Goal: Information Seeking & Learning: Find specific fact

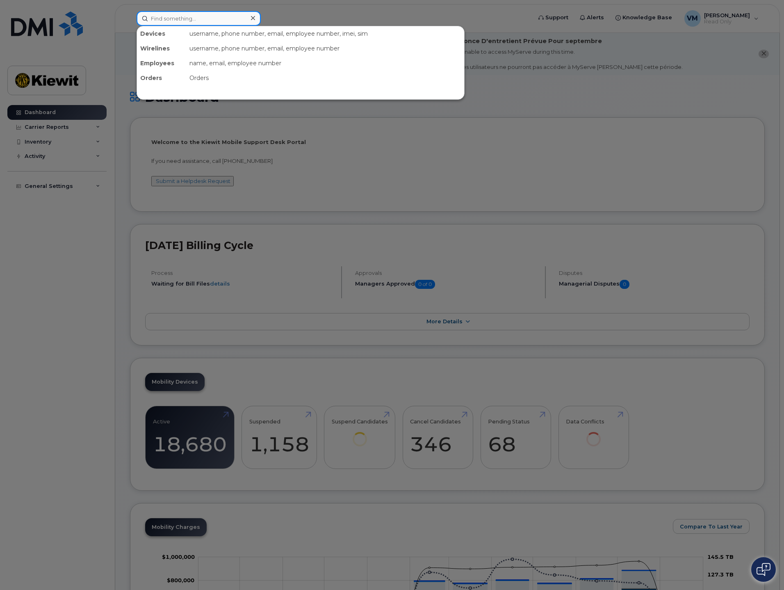
click at [172, 18] on input at bounding box center [199, 18] width 124 height 15
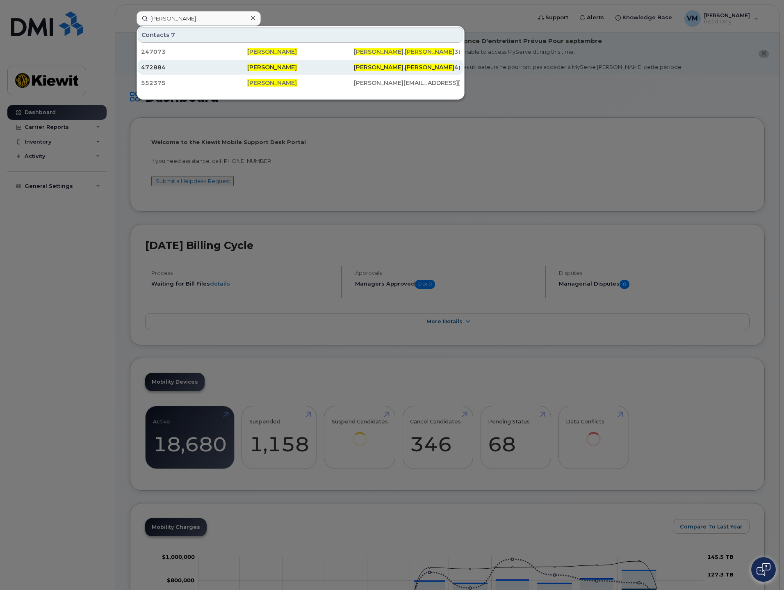
click at [274, 66] on span "[PERSON_NAME]" at bounding box center [272, 67] width 50 height 7
click at [153, 68] on div "472884" at bounding box center [194, 67] width 106 height 8
click at [405, 68] on span "PARKER" at bounding box center [430, 67] width 50 height 7
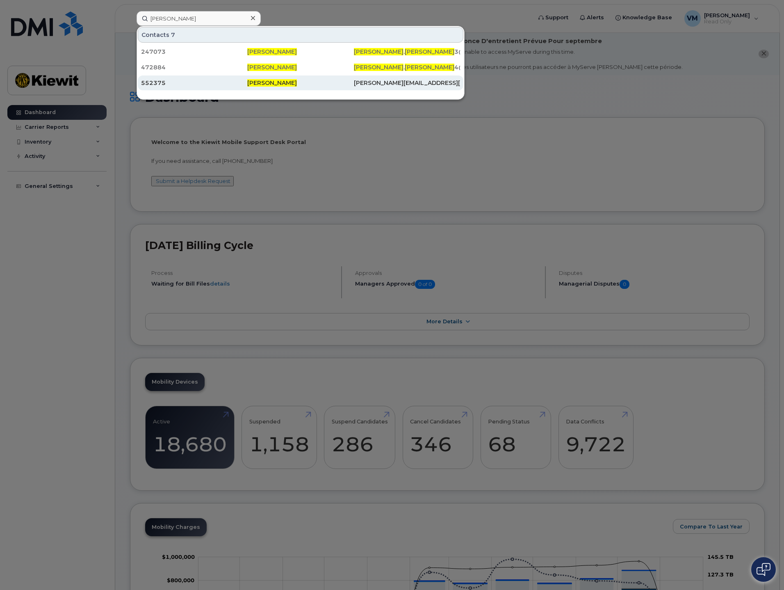
click at [250, 84] on span "[PERSON_NAME]" at bounding box center [272, 82] width 50 height 7
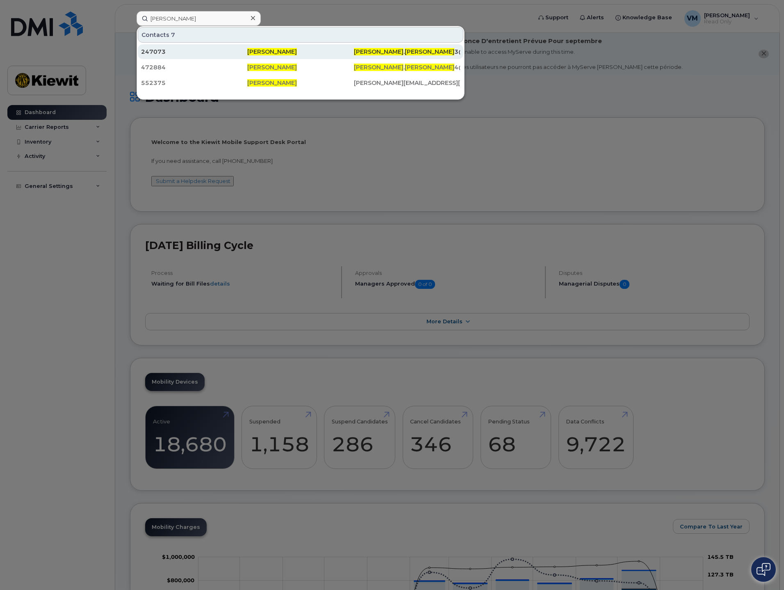
click at [157, 50] on div "247073" at bounding box center [194, 52] width 106 height 8
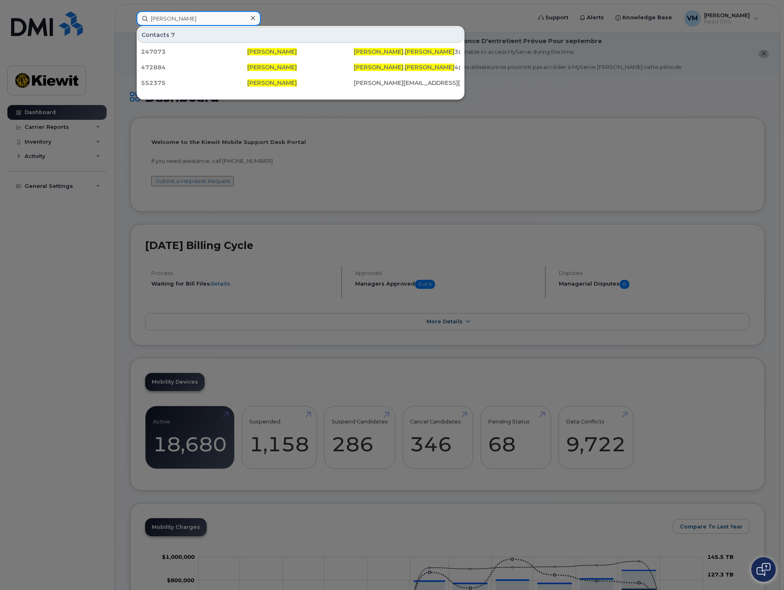
click at [199, 19] on input "michael parker" at bounding box center [199, 18] width 124 height 15
click at [356, 9] on div at bounding box center [392, 295] width 784 height 590
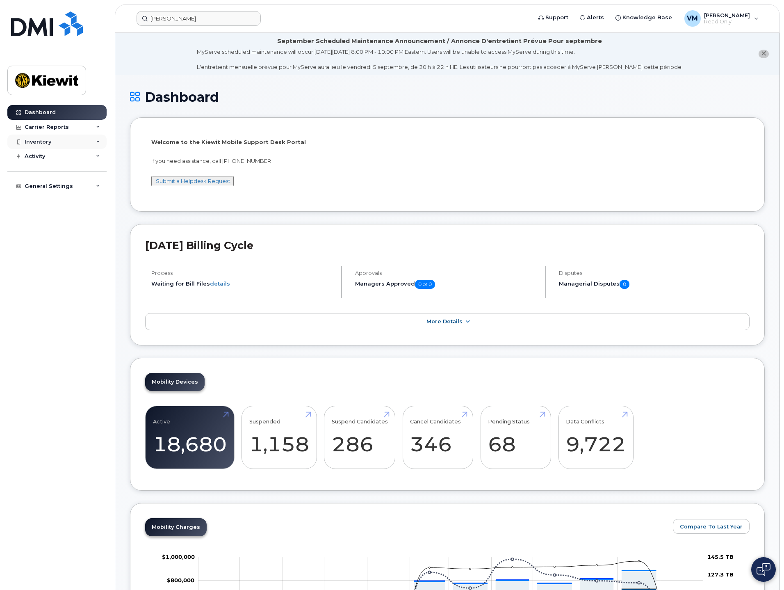
click at [49, 141] on div "Inventory" at bounding box center [38, 142] width 27 height 7
click at [73, 155] on link "Mobility Devices" at bounding box center [64, 157] width 85 height 16
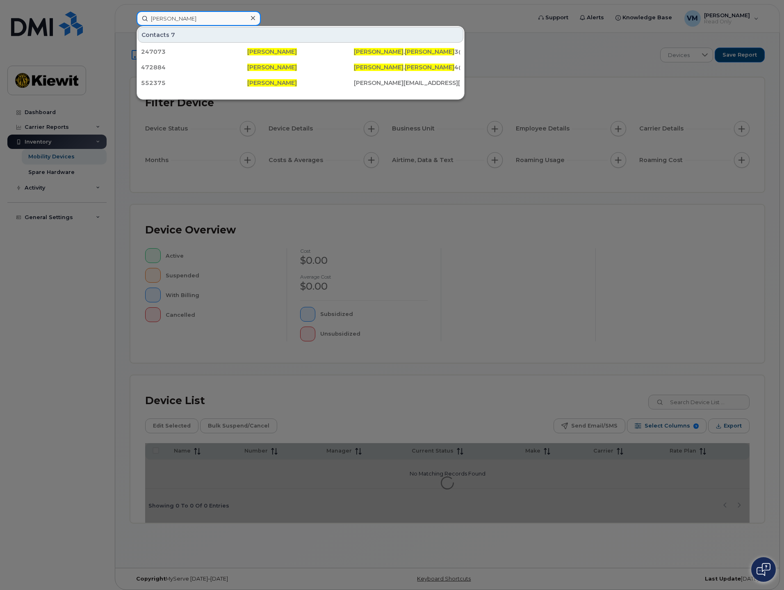
click at [174, 19] on input "michael parker" at bounding box center [199, 18] width 124 height 15
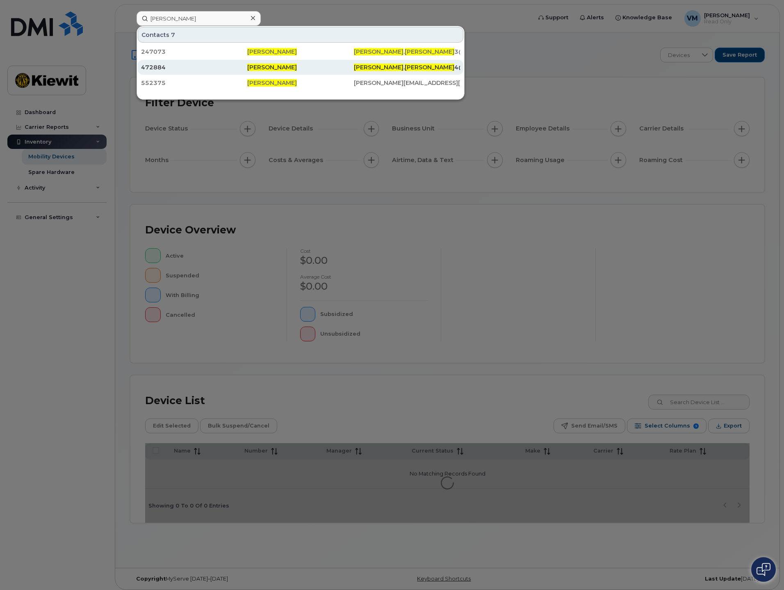
click at [405, 68] on span "PARKER" at bounding box center [430, 67] width 50 height 7
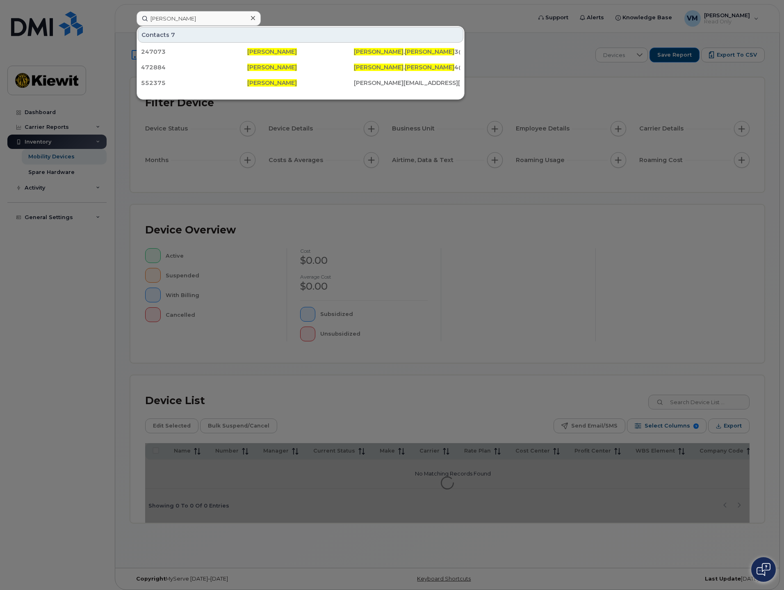
click at [84, 260] on div at bounding box center [392, 295] width 784 height 590
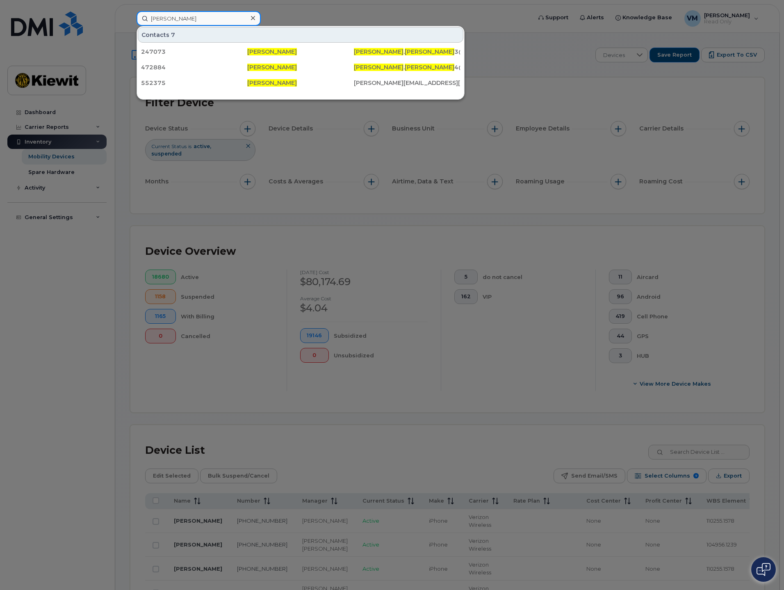
click at [198, 17] on input "michael parker" at bounding box center [199, 18] width 124 height 15
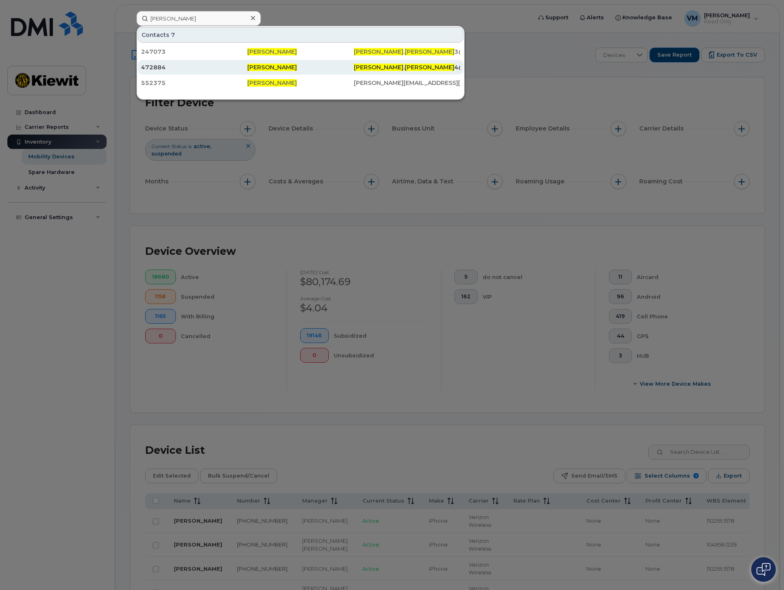
click at [256, 67] on span "Michael Parker" at bounding box center [272, 67] width 50 height 7
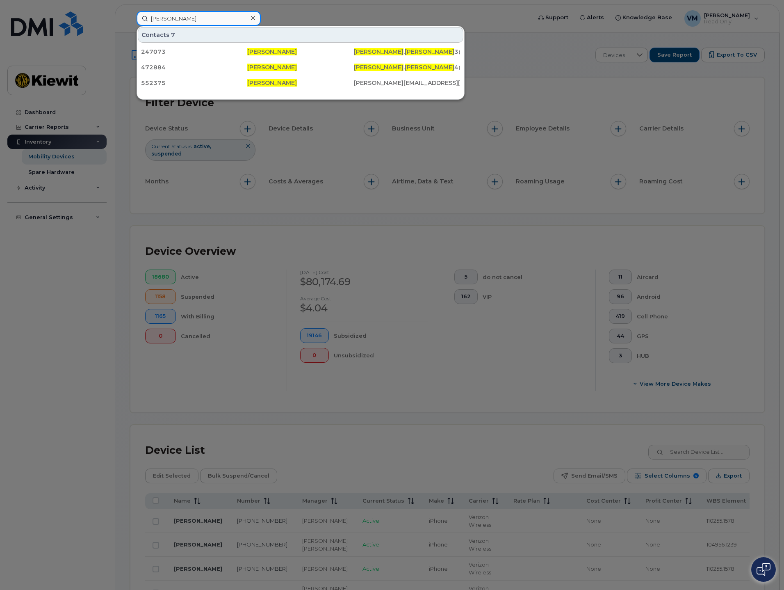
drag, startPoint x: 192, startPoint y: 18, endPoint x: 23, endPoint y: 18, distance: 169.8
click at [130, 18] on div "michael parker Contacts 7 247073 Michael Parker MICHAEL . PARKER 3@KIEWIT.COM 4…" at bounding box center [331, 18] width 403 height 15
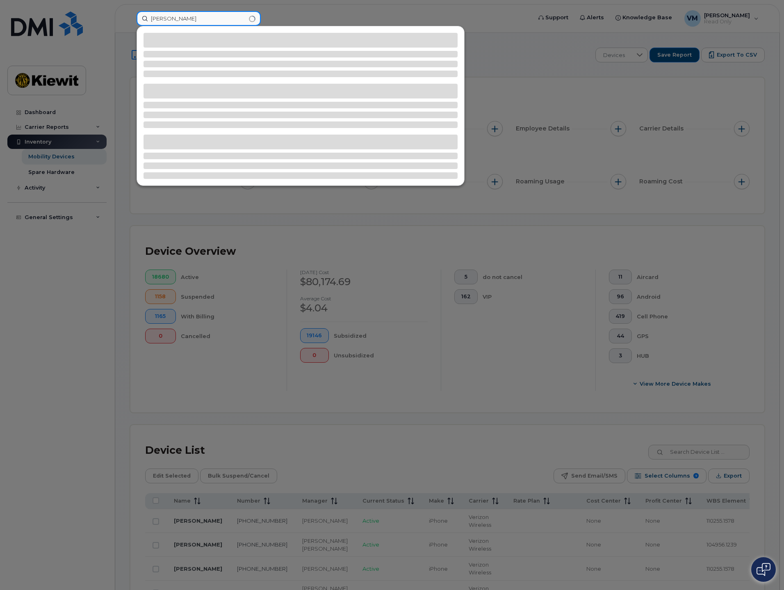
type input "ruth medina"
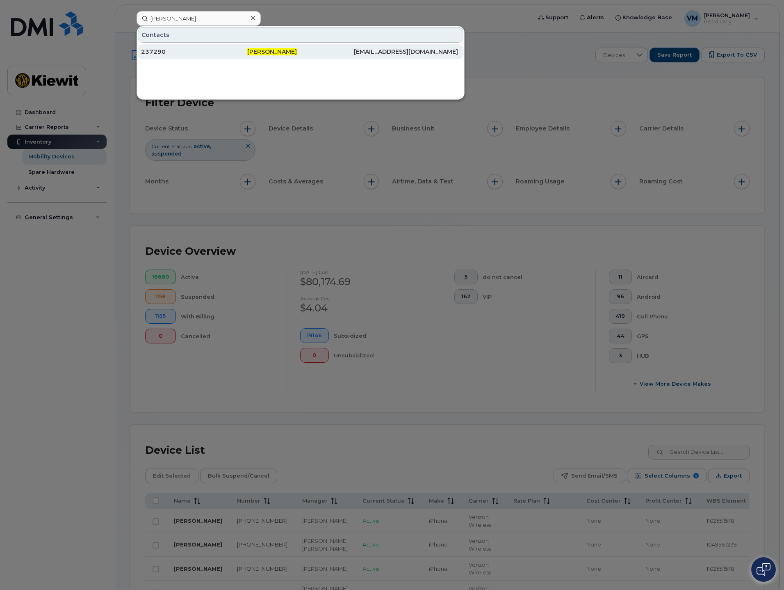
click at [199, 48] on div "237290" at bounding box center [194, 52] width 106 height 8
click at [500, 32] on div at bounding box center [392, 295] width 784 height 590
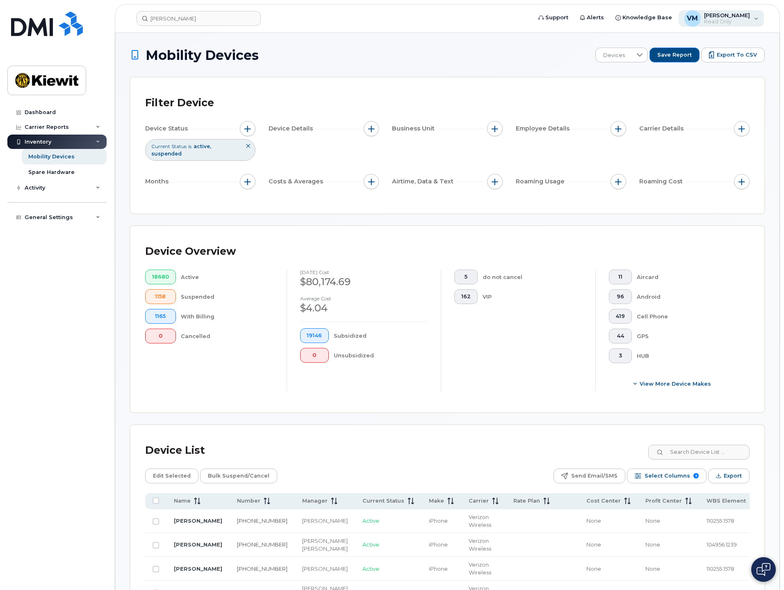
click at [725, 17] on span "[PERSON_NAME]" at bounding box center [727, 15] width 46 height 7
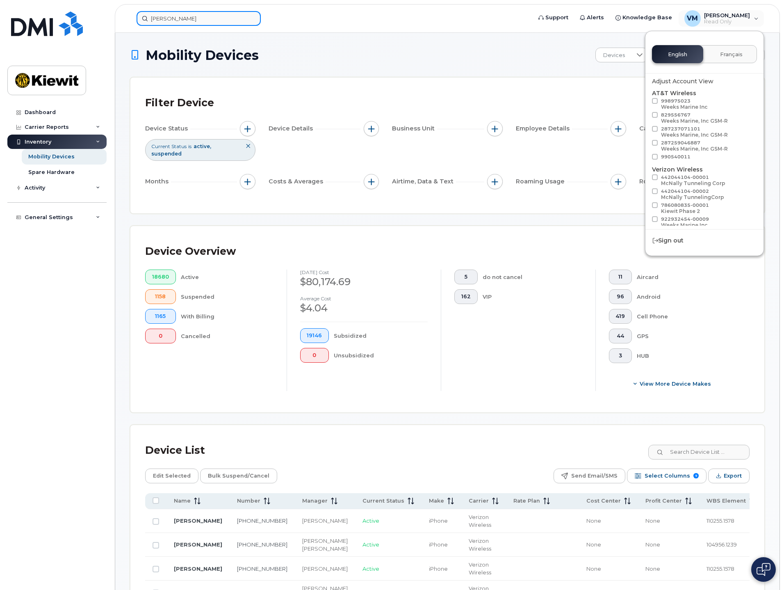
click at [192, 15] on input "ruth medina" at bounding box center [199, 18] width 124 height 15
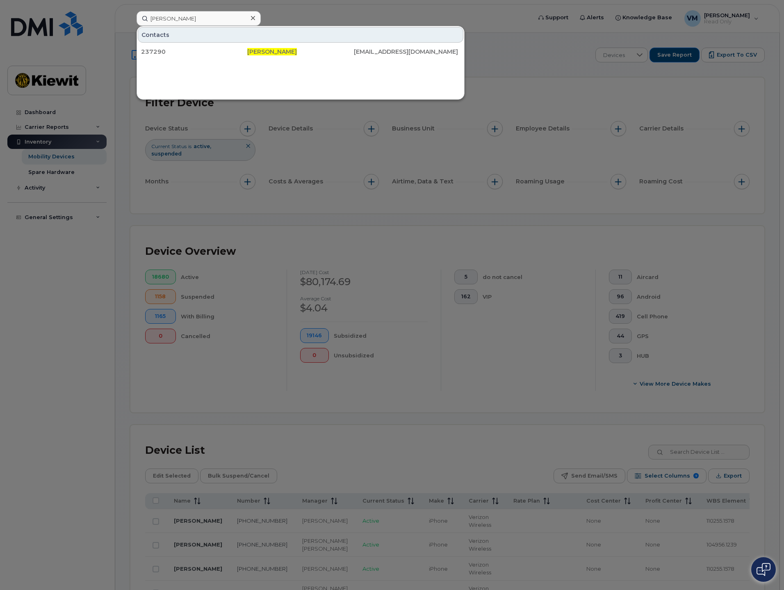
click at [317, 16] on div at bounding box center [392, 295] width 784 height 590
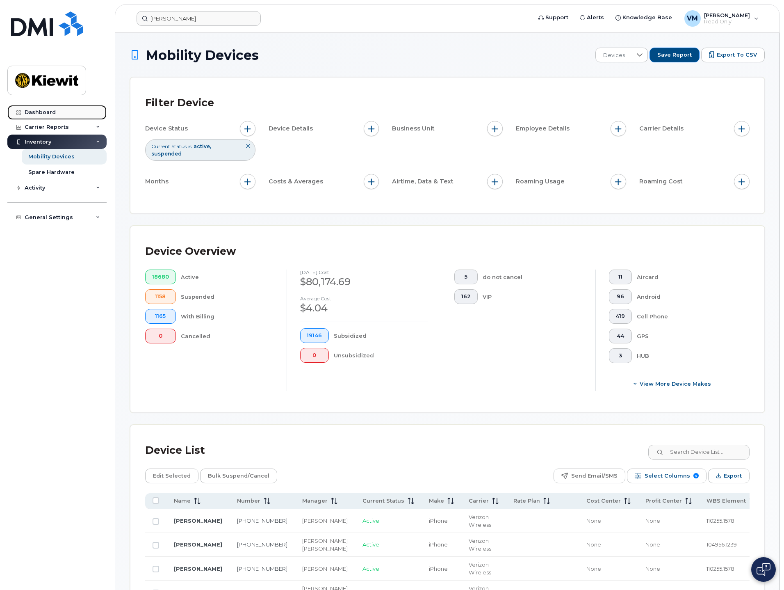
click at [38, 109] on link "Dashboard" at bounding box center [56, 112] width 99 height 15
click at [52, 110] on div "Dashboard" at bounding box center [40, 112] width 31 height 7
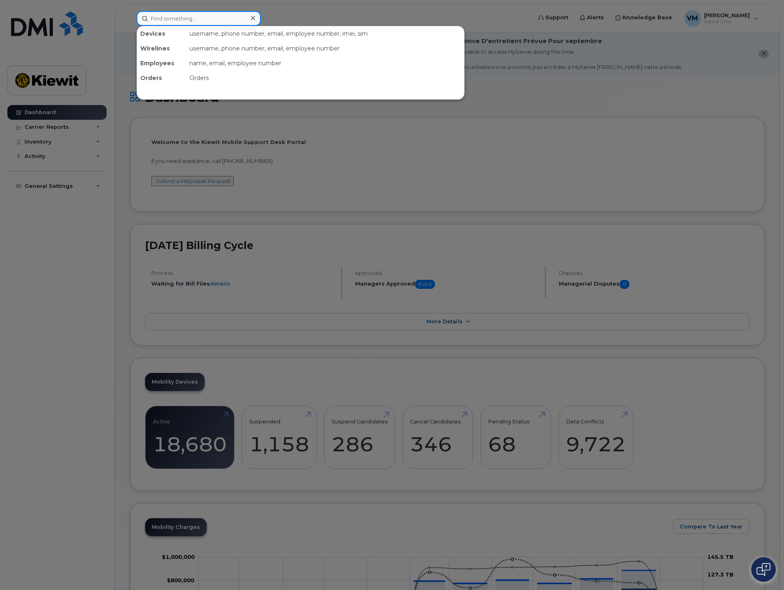
click at [178, 14] on input at bounding box center [199, 18] width 124 height 15
click at [207, 65] on div "name, email, employee number" at bounding box center [325, 63] width 278 height 15
click at [181, 12] on input at bounding box center [199, 18] width 124 height 15
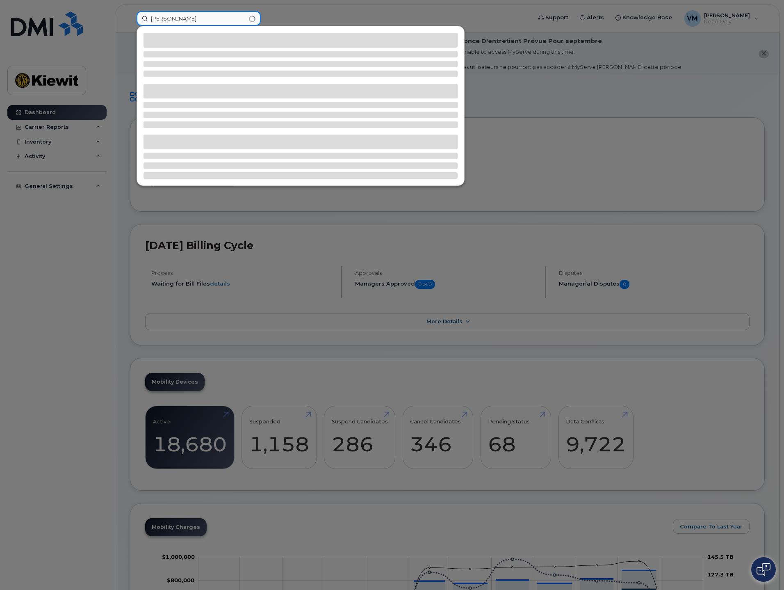
type input "michael parker"
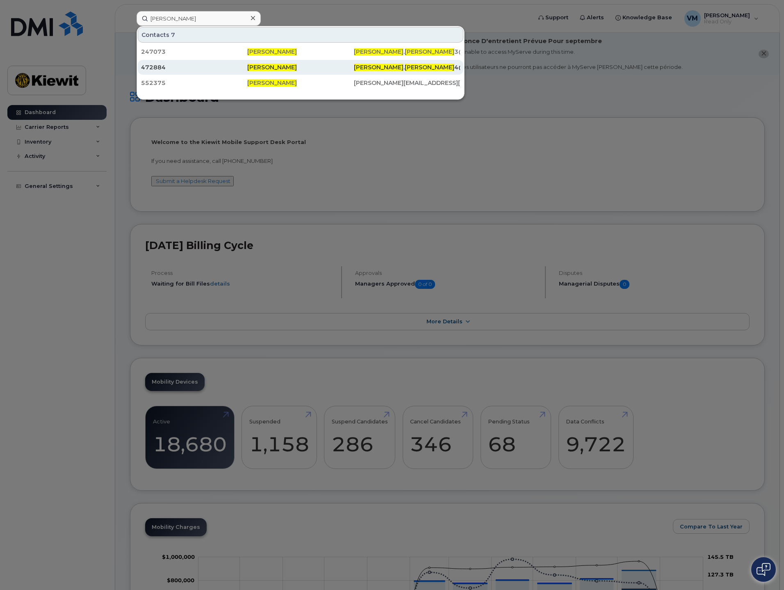
click at [252, 69] on span "[PERSON_NAME]" at bounding box center [272, 67] width 50 height 7
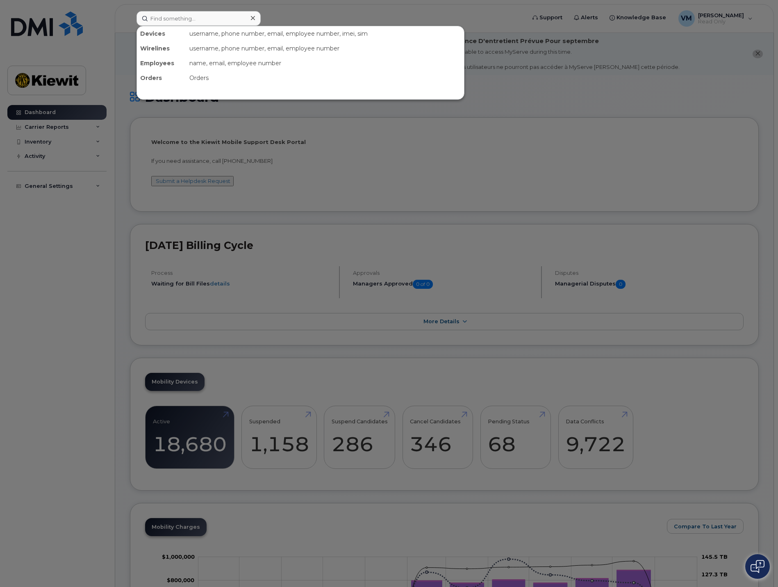
click at [716, 18] on div at bounding box center [389, 293] width 778 height 587
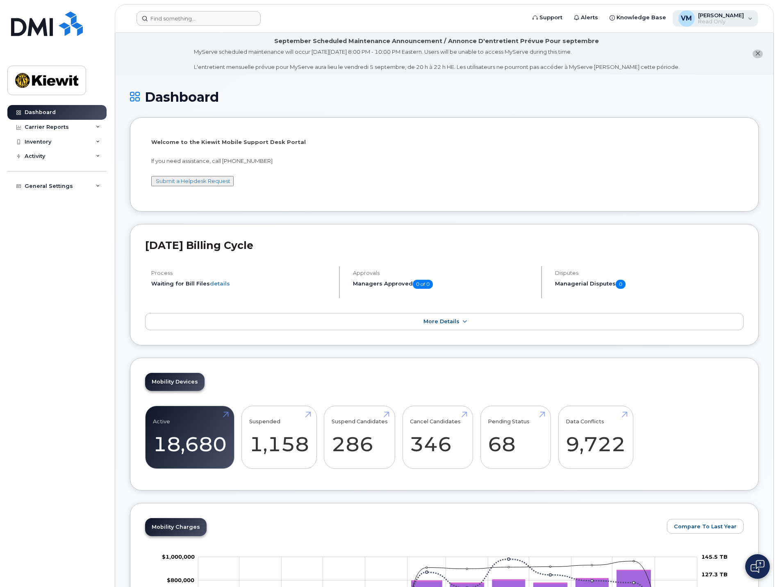
click at [714, 15] on span "[PERSON_NAME]" at bounding box center [721, 15] width 46 height 7
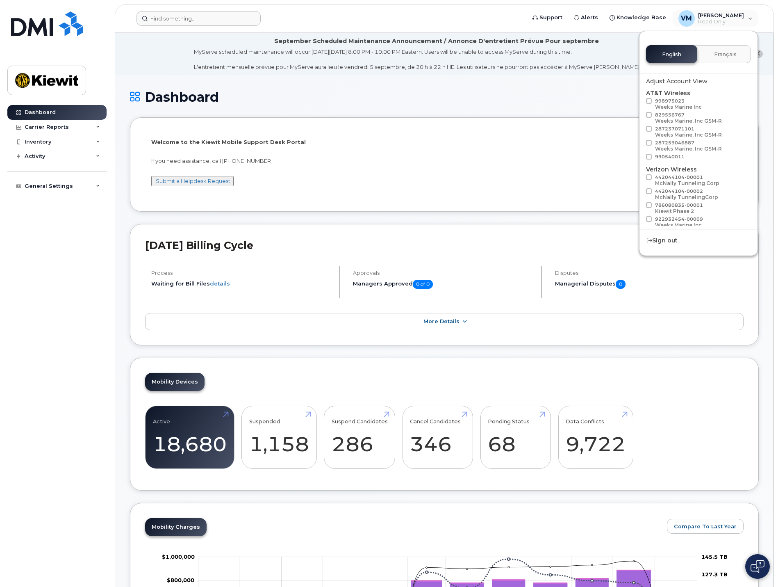
click at [671, 52] on div "English Français" at bounding box center [698, 54] width 105 height 18
click at [196, 19] on input at bounding box center [199, 18] width 124 height 15
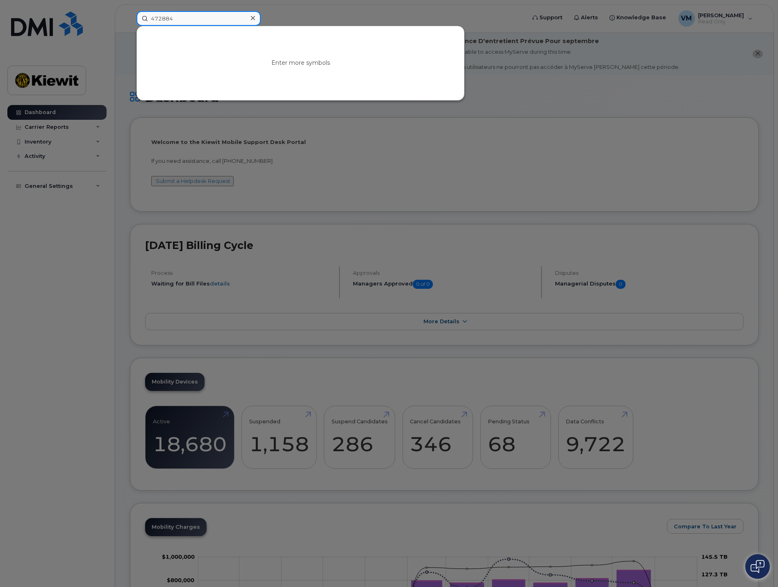
type input "472884"
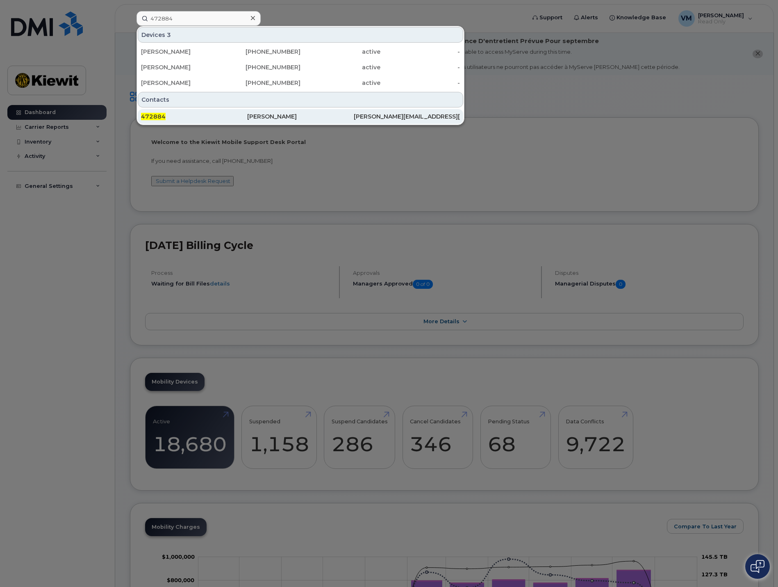
click at [269, 115] on div "Michael Parker" at bounding box center [300, 116] width 106 height 8
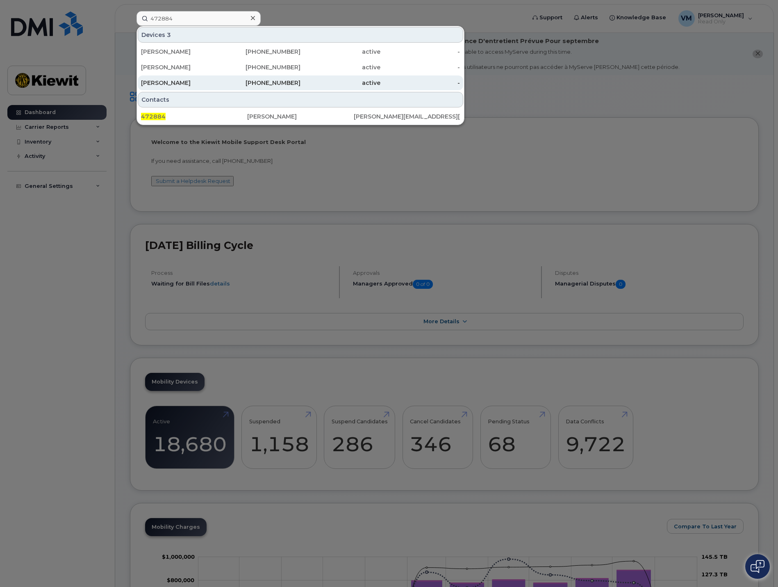
click at [252, 84] on div "425-412-0077" at bounding box center [261, 83] width 80 height 8
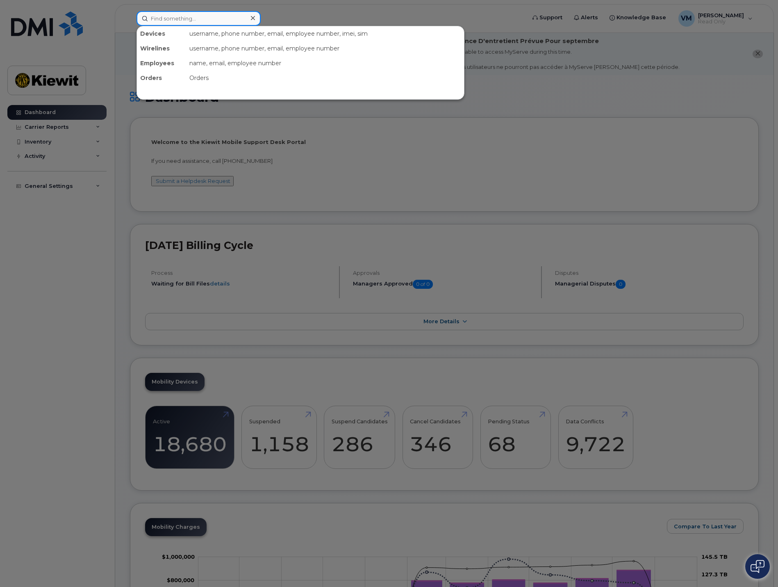
click at [162, 25] on input at bounding box center [199, 18] width 124 height 15
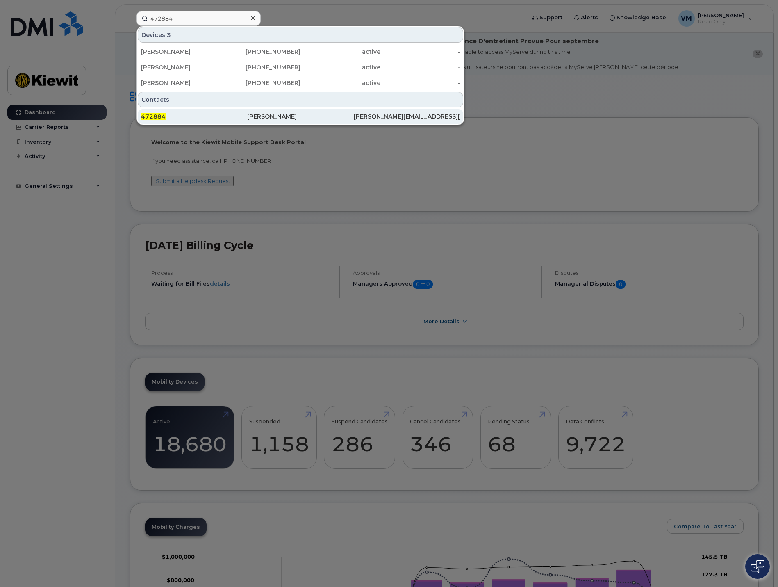
click at [259, 117] on div "Michael Parker" at bounding box center [300, 116] width 106 height 8
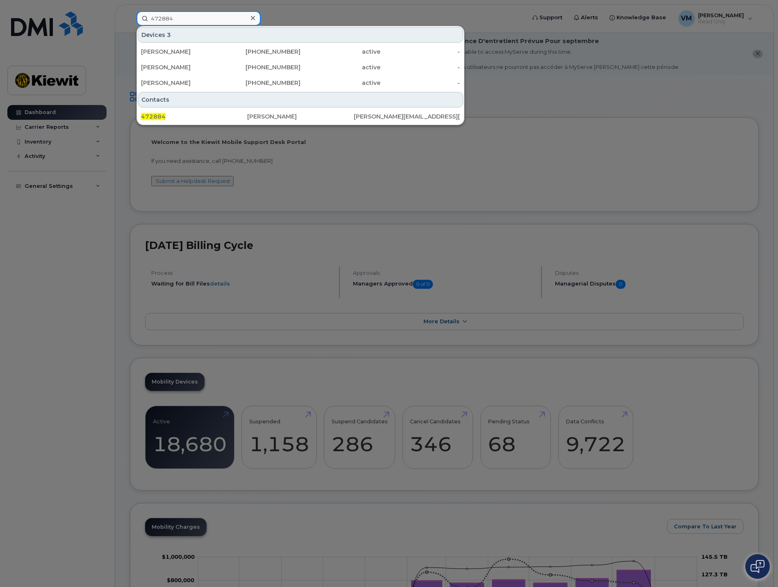
drag, startPoint x: 178, startPoint y: 19, endPoint x: 75, endPoint y: 6, distance: 104.2
click at [130, 11] on div "472884 Devices 3 KIRK SMITH 817-915-2363 active - MICHAEL MILENKOVICH 402-290-0…" at bounding box center [328, 18] width 397 height 15
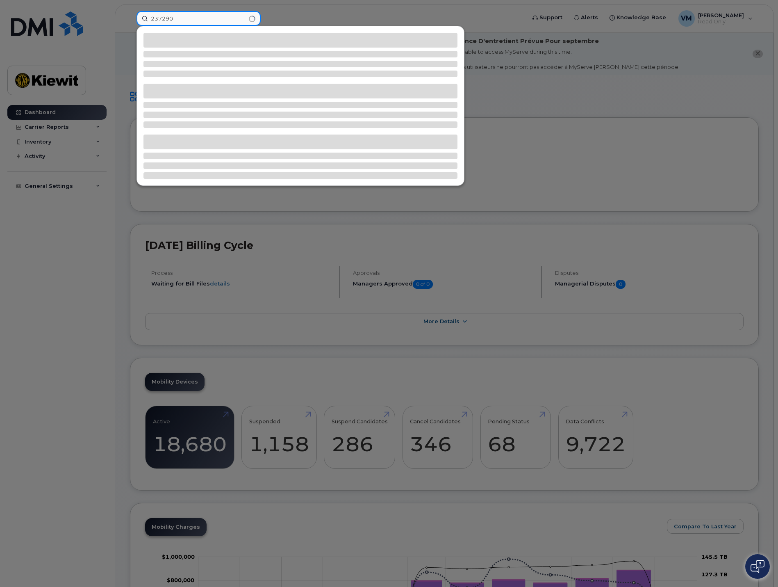
type input "237290"
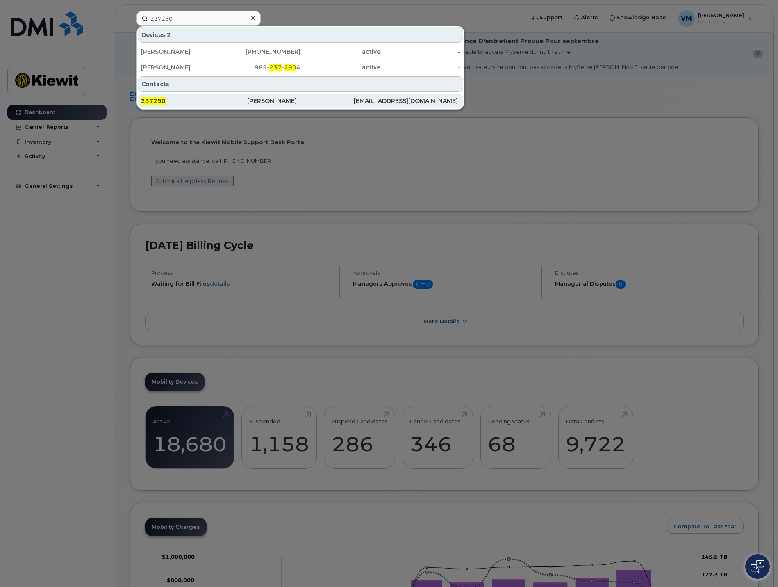
click at [304, 100] on div "Ruth Medina" at bounding box center [300, 101] width 106 height 8
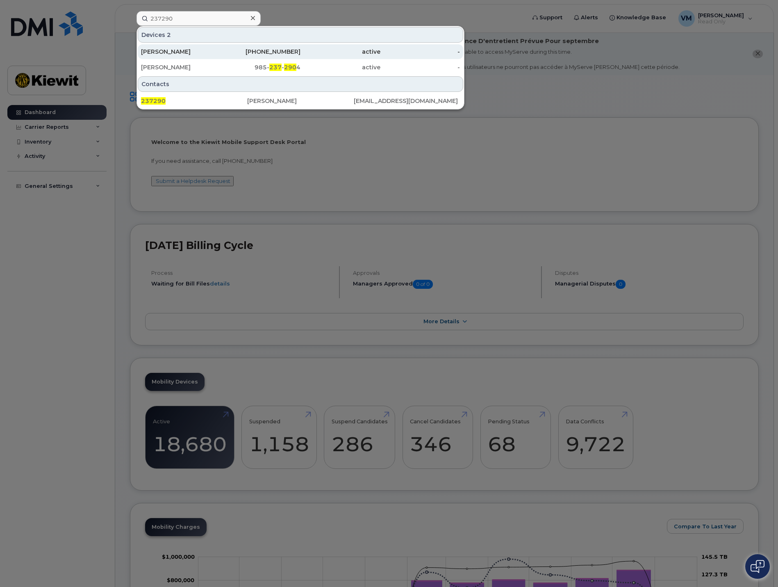
click at [286, 52] on div "213-305-8135" at bounding box center [261, 52] width 80 height 8
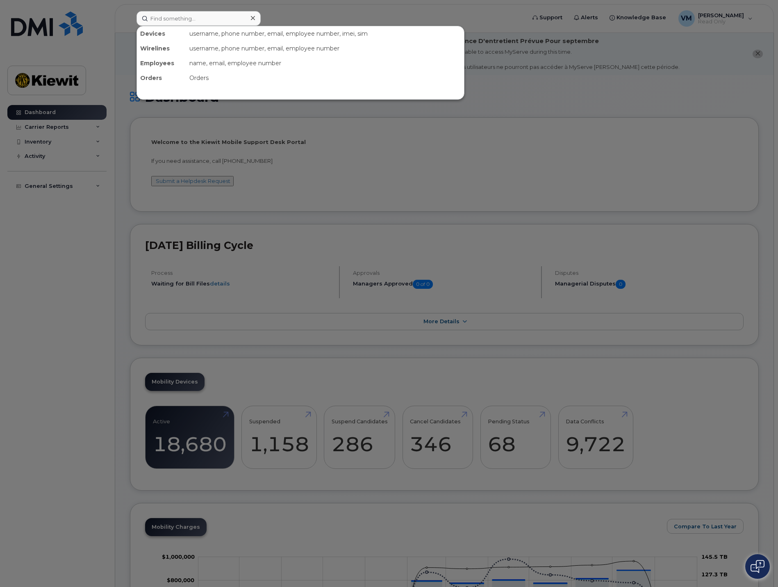
type input "i"
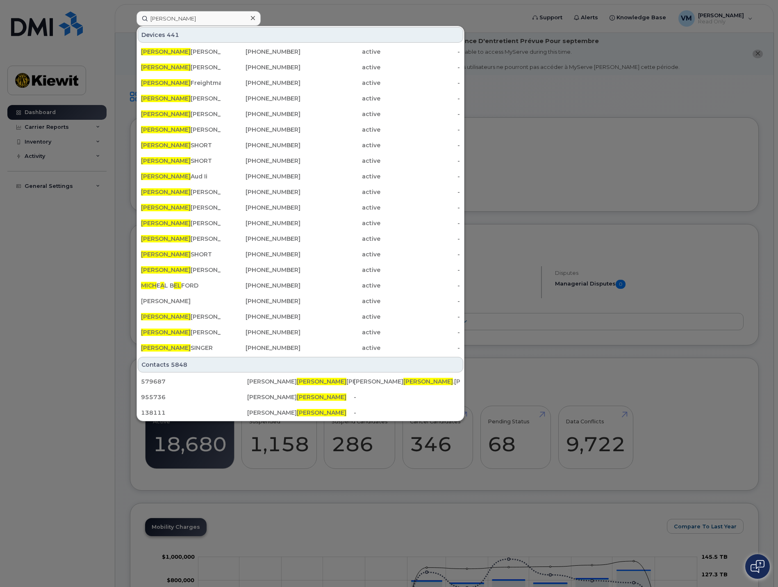
drag, startPoint x: 184, startPoint y: 20, endPoint x: 91, endPoint y: 20, distance: 92.3
click at [130, 20] on div "michael Devices 441 Michael Romero 571-274-2752 active - MICHAEL BRUMLEY 765-25…" at bounding box center [328, 18] width 397 height 15
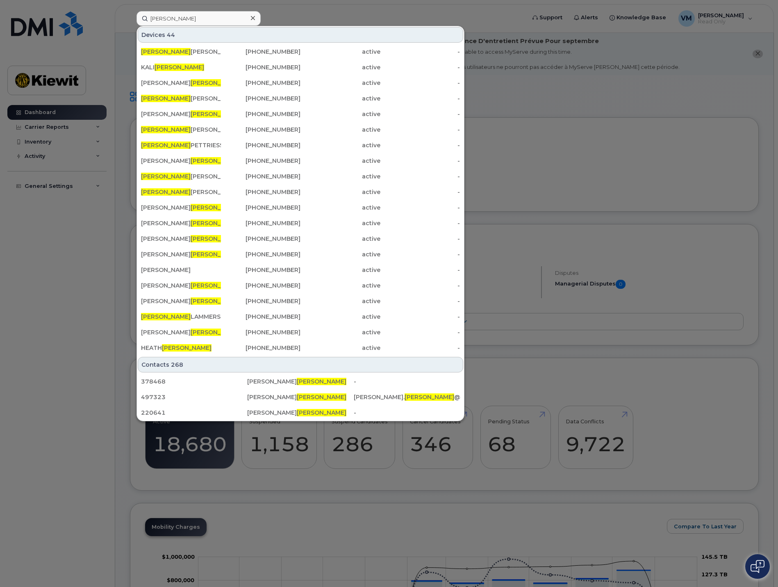
click at [175, 34] on div "Devices 44" at bounding box center [301, 35] width 326 height 16
click at [177, 18] on input "[PERSON_NAME]" at bounding box center [199, 18] width 124 height 15
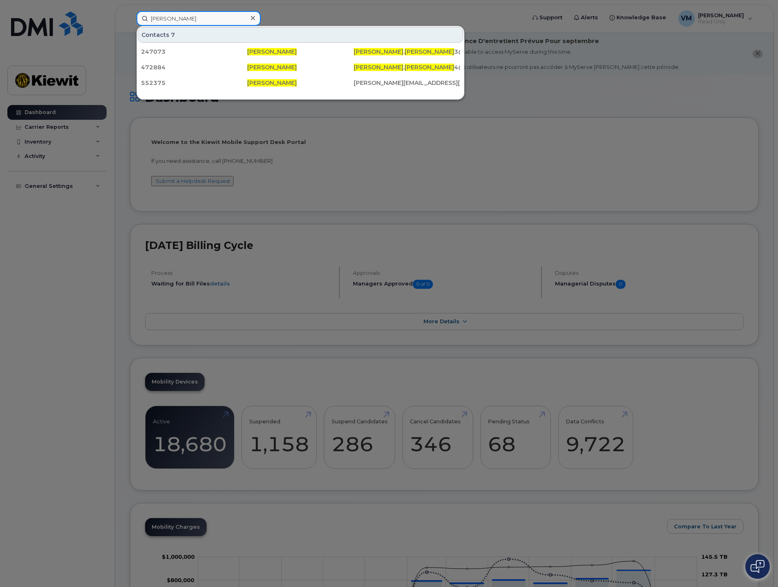
type input "[PERSON_NAME]"
click at [238, 37] on div "Contacts 7" at bounding box center [301, 35] width 326 height 16
click at [239, 37] on div "Contacts 7" at bounding box center [301, 35] width 326 height 16
click at [164, 35] on div "Contacts 7" at bounding box center [301, 35] width 326 height 16
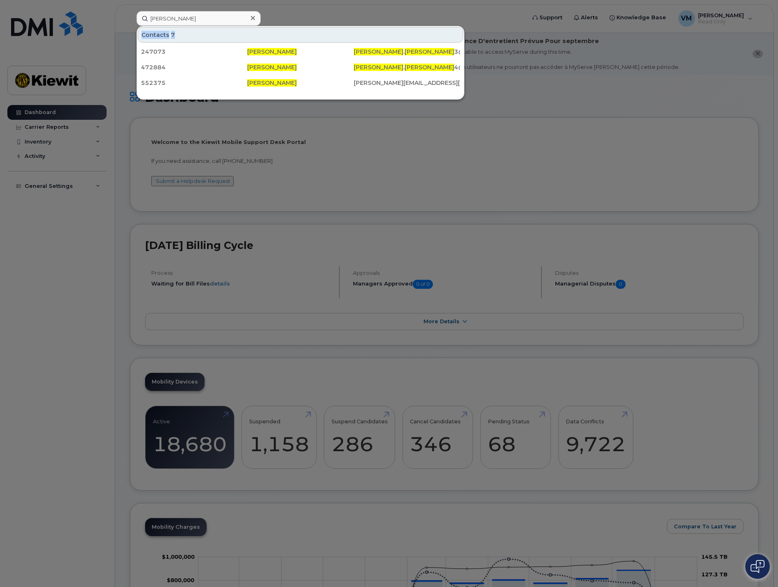
click at [165, 35] on div "Contacts 7" at bounding box center [301, 35] width 326 height 16
click at [180, 68] on div "472884" at bounding box center [194, 67] width 106 height 8
click at [119, 268] on div at bounding box center [389, 293] width 778 height 587
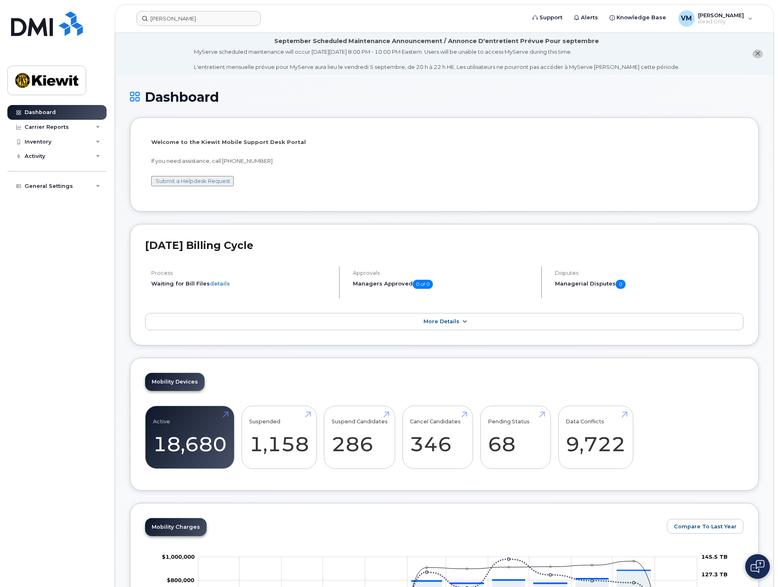
click at [413, 318] on link "More Details" at bounding box center [444, 321] width 599 height 17
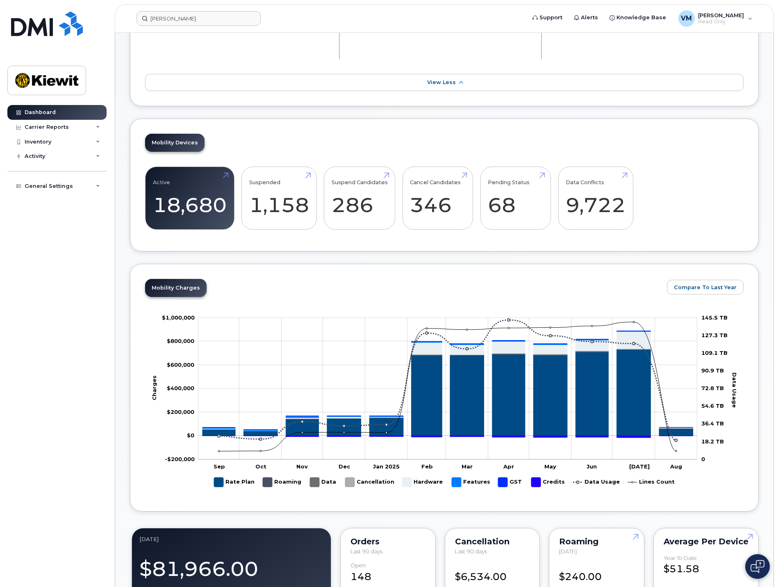
scroll to position [369, 0]
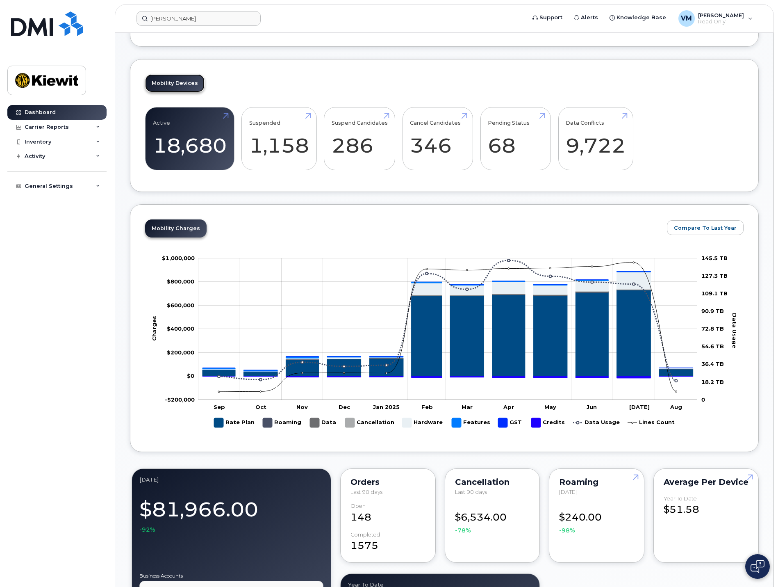
click at [175, 84] on link "Mobility Devices" at bounding box center [174, 83] width 59 height 18
click at [170, 84] on link "Mobility Devices" at bounding box center [174, 83] width 59 height 18
click at [193, 136] on link "Active 18,680" at bounding box center [190, 139] width 74 height 54
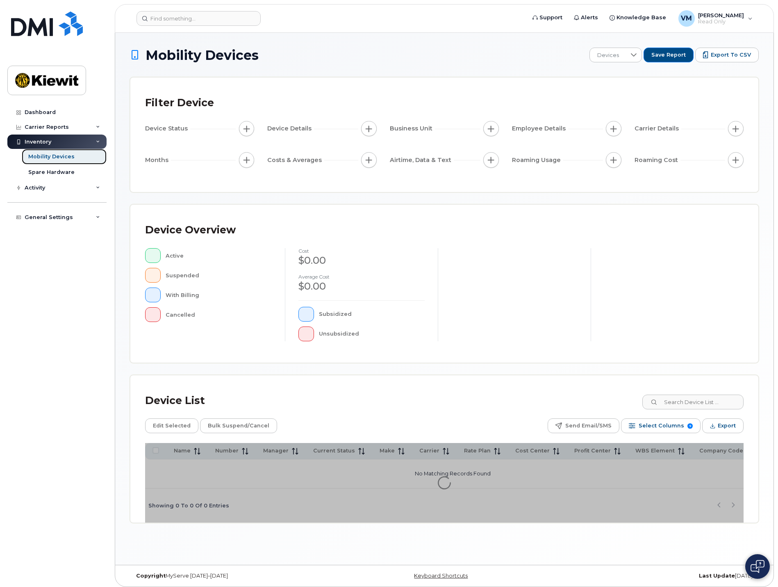
click at [55, 153] on div "Mobility Devices" at bounding box center [51, 156] width 46 height 7
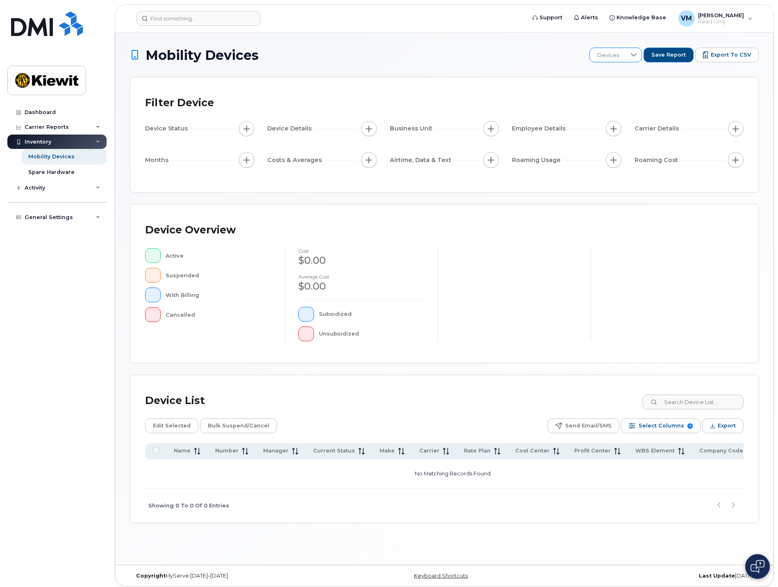
click at [627, 59] on span "Devices" at bounding box center [608, 55] width 37 height 15
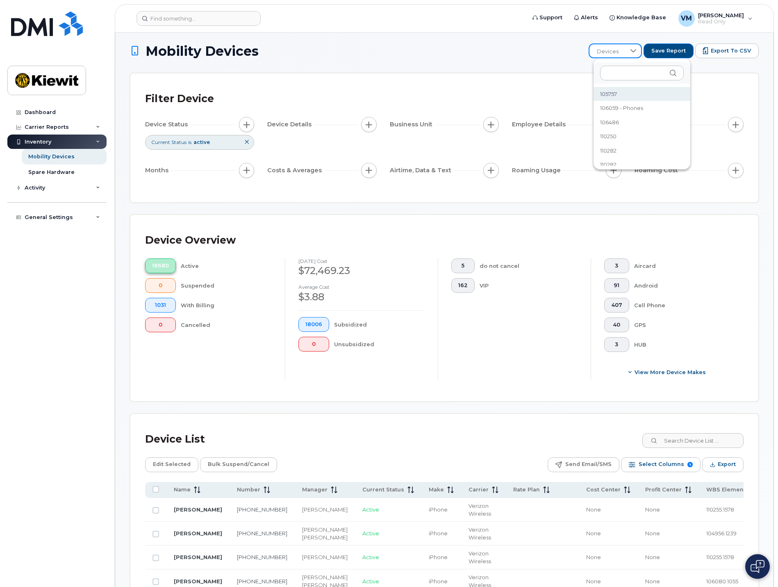
click at [156, 261] on button "18680" at bounding box center [160, 265] width 31 height 15
click at [166, 265] on span "18680" at bounding box center [160, 265] width 17 height 7
click at [248, 143] on icon at bounding box center [246, 141] width 5 height 5
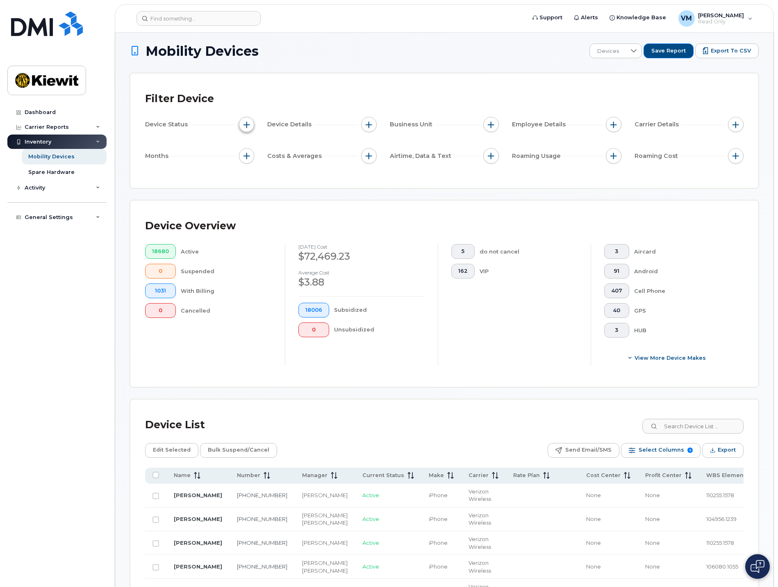
click at [252, 123] on button "button" at bounding box center [247, 125] width 16 height 16
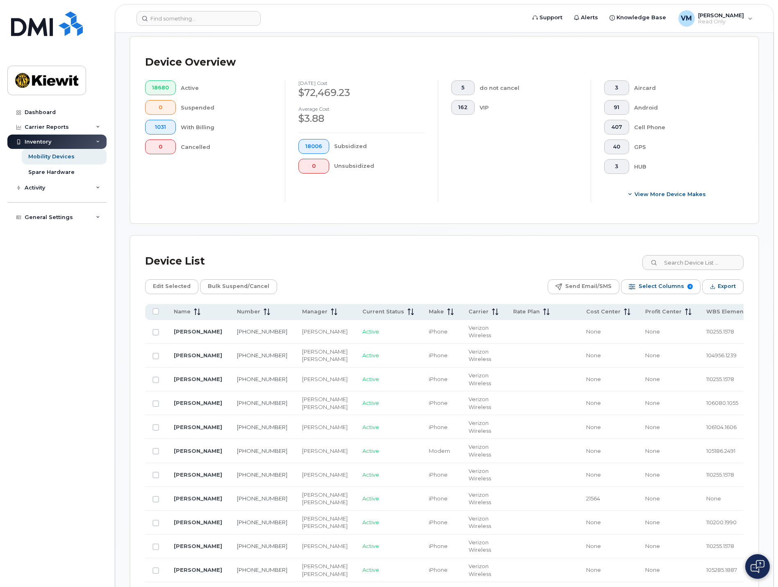
scroll to position [168, 0]
click at [663, 287] on span "Select Columns" at bounding box center [662, 286] width 46 height 12
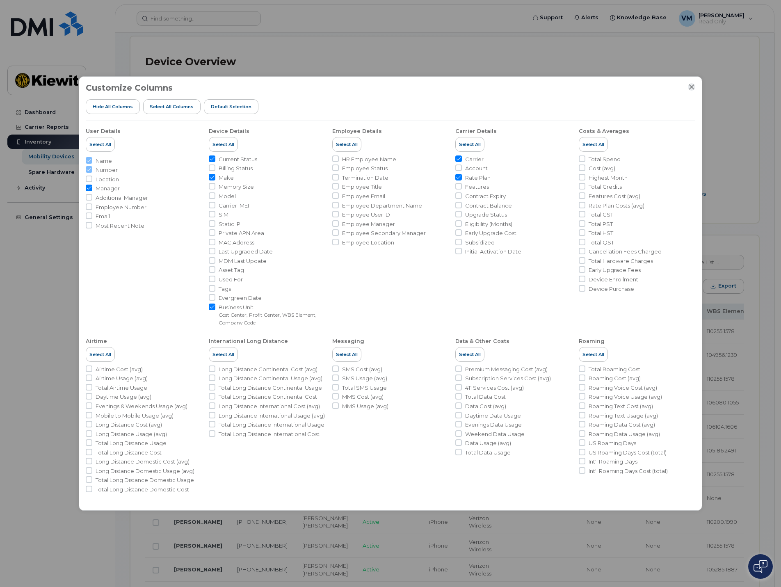
click at [695, 88] on button "Close" at bounding box center [691, 86] width 7 height 7
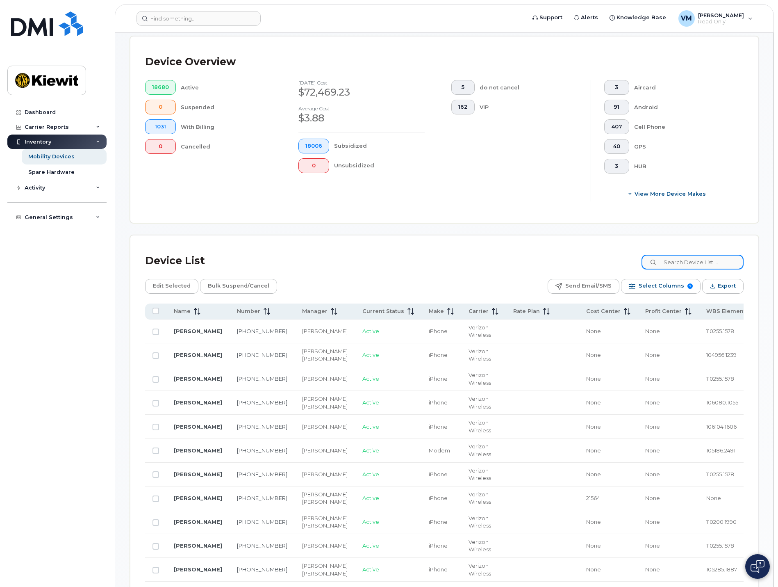
click at [708, 258] on input at bounding box center [693, 262] width 102 height 15
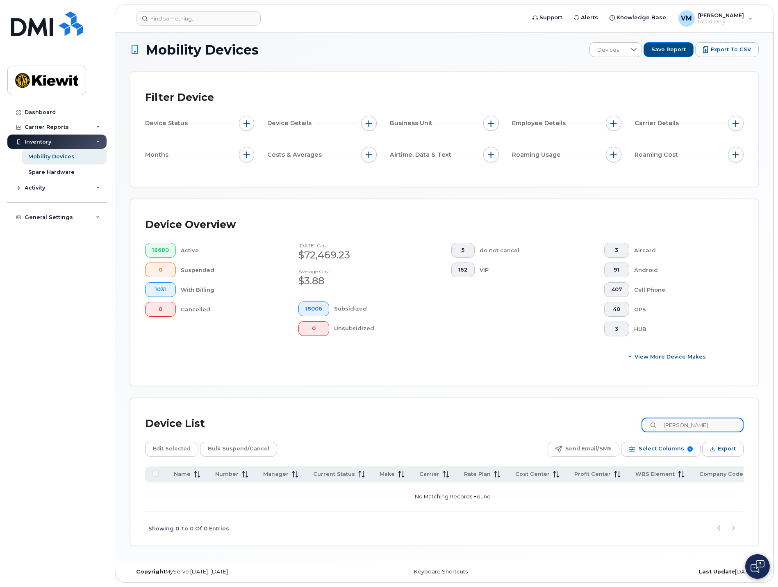
scroll to position [5, 0]
type input "m"
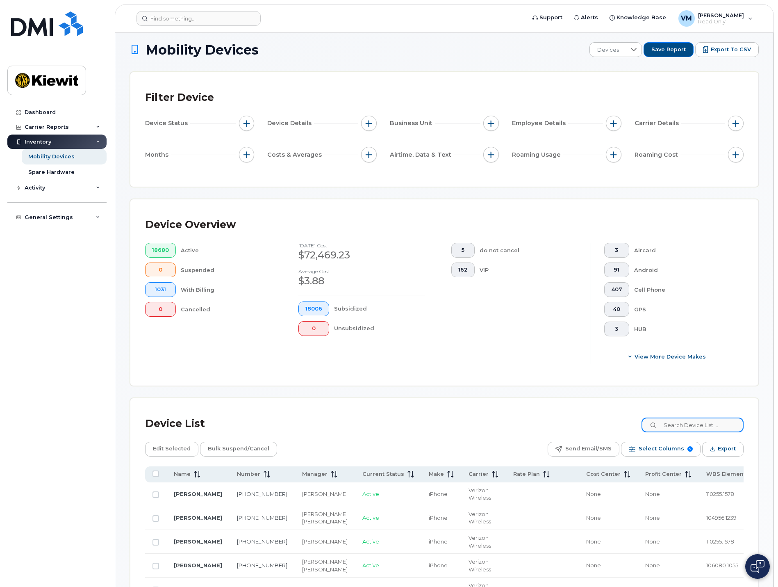
scroll to position [168, 0]
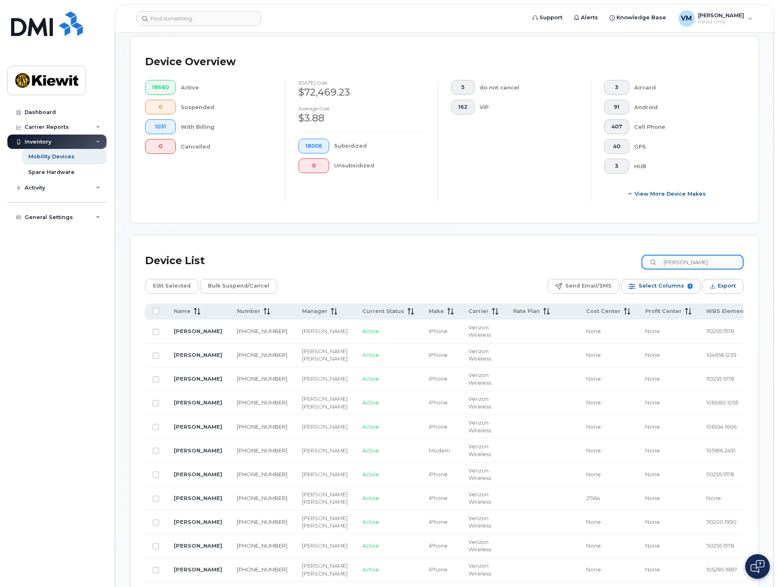
type input "[PERSON_NAME]"
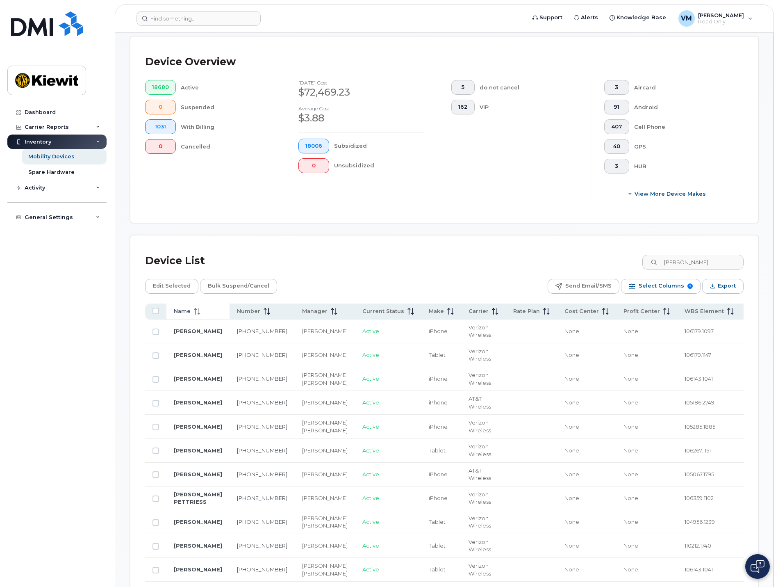
click at [194, 310] on icon at bounding box center [197, 311] width 7 height 7
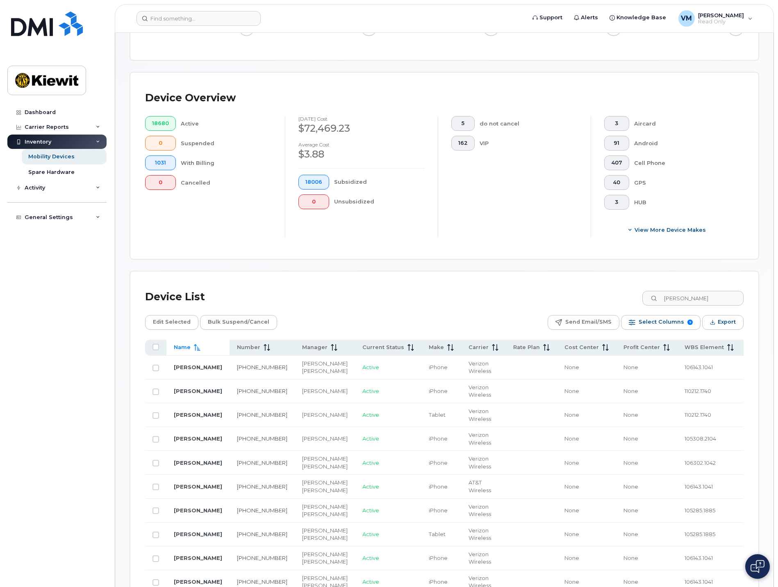
scroll to position [4, 0]
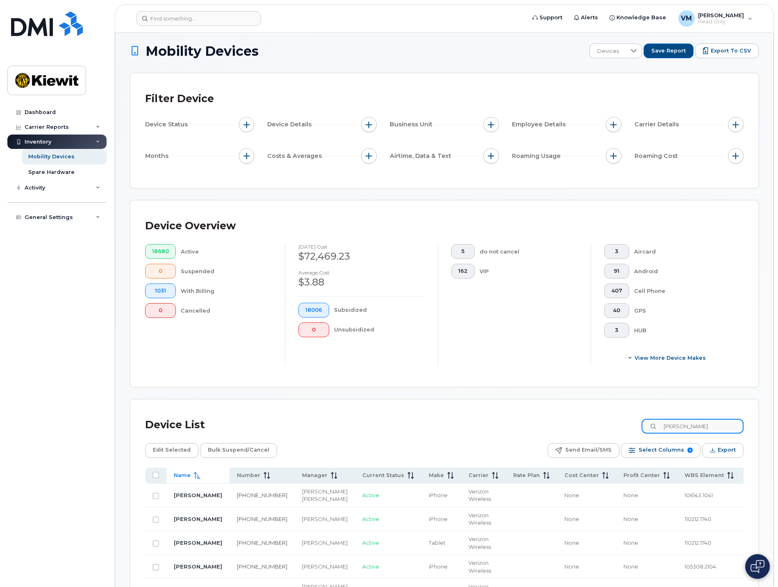
click at [705, 426] on input "[PERSON_NAME]" at bounding box center [693, 426] width 102 height 15
drag, startPoint x: 696, startPoint y: 425, endPoint x: 648, endPoint y: 425, distance: 48.4
click at [648, 425] on div "Device List [PERSON_NAME]" at bounding box center [444, 424] width 599 height 21
click at [666, 425] on input "[PERSON_NAME]" at bounding box center [693, 426] width 102 height 15
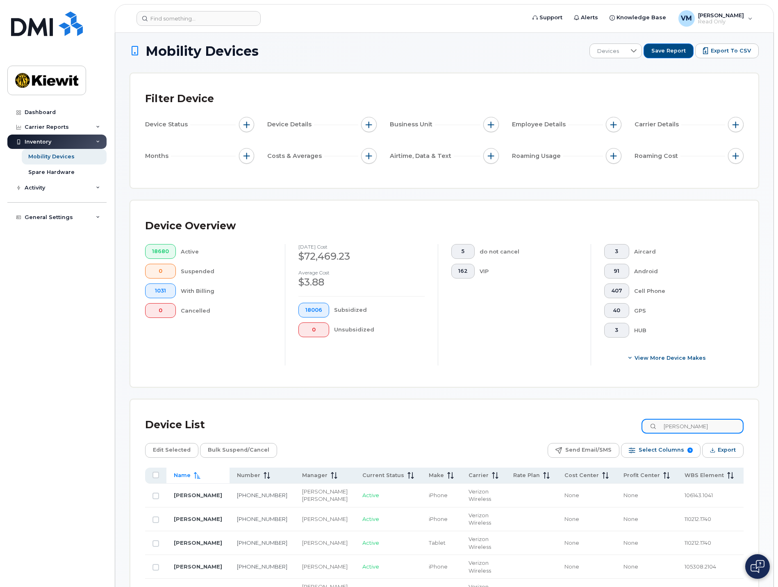
click at [665, 425] on input "[PERSON_NAME]" at bounding box center [693, 426] width 102 height 15
drag, startPoint x: 463, startPoint y: 428, endPoint x: 454, endPoint y: 427, distance: 9.9
click at [462, 428] on div "Device List [PERSON_NAME]" at bounding box center [444, 424] width 599 height 21
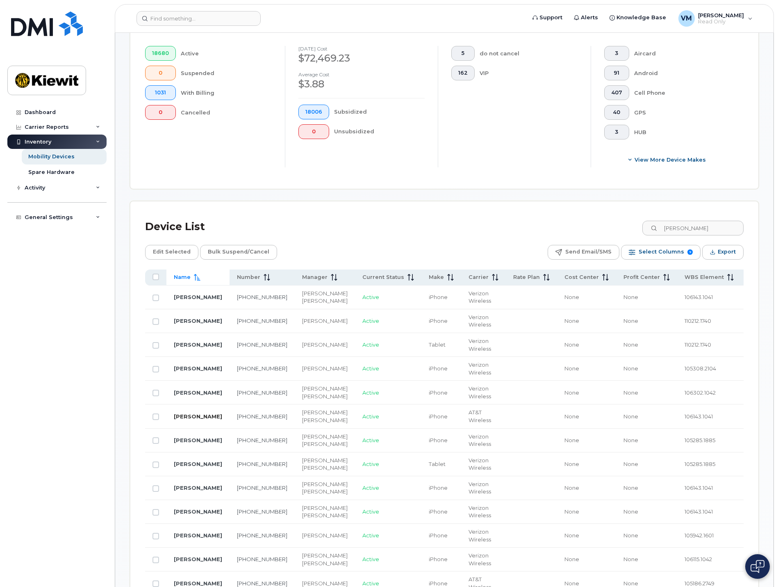
scroll to position [209, 0]
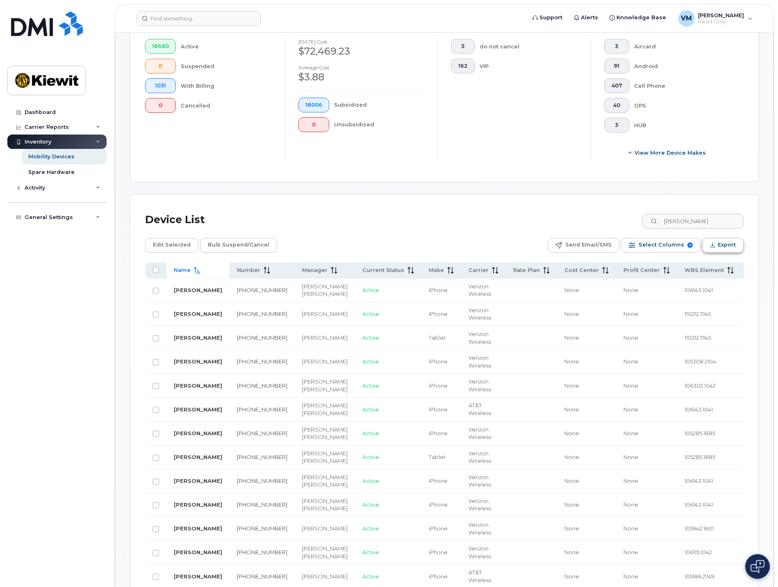
click at [722, 241] on span "Export" at bounding box center [727, 245] width 18 height 12
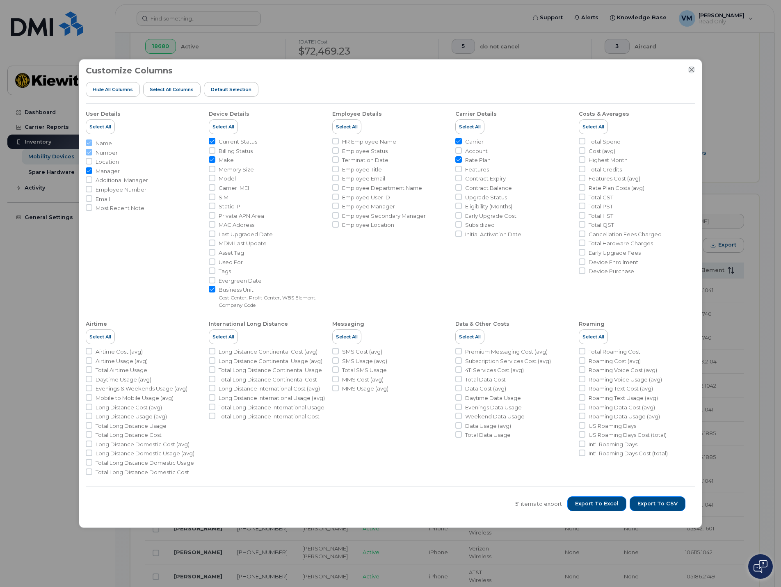
click at [690, 67] on icon "Close" at bounding box center [691, 69] width 7 height 7
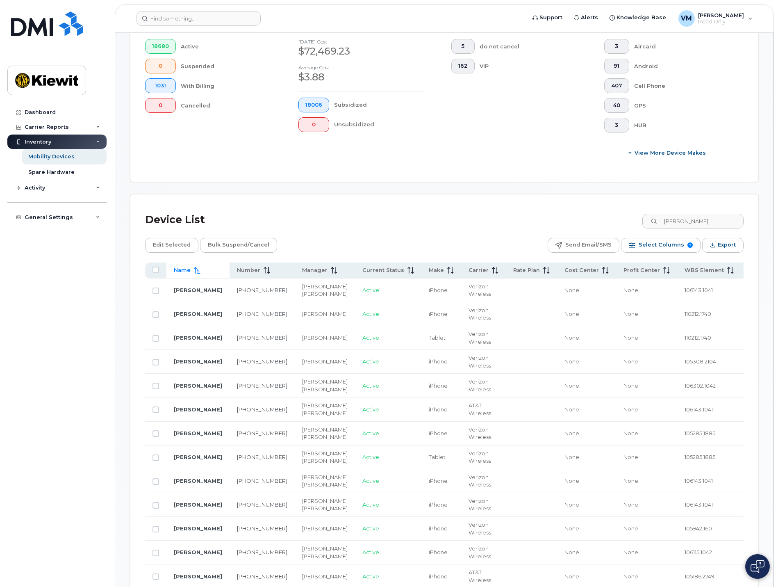
click at [730, 82] on div "Cell Phone" at bounding box center [682, 85] width 97 height 15
click at [723, 22] on span "Read Only" at bounding box center [721, 21] width 46 height 7
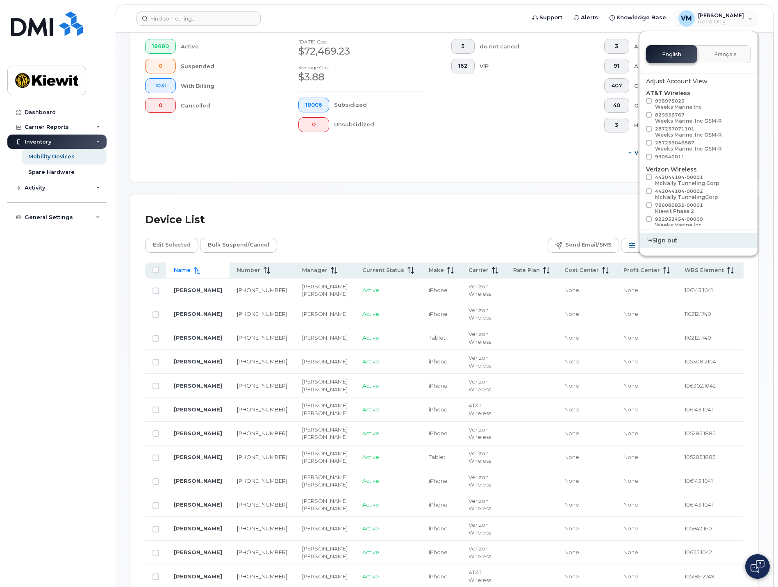
click at [680, 242] on div "Sign out" at bounding box center [699, 240] width 118 height 15
